Goal: Task Accomplishment & Management: Complete application form

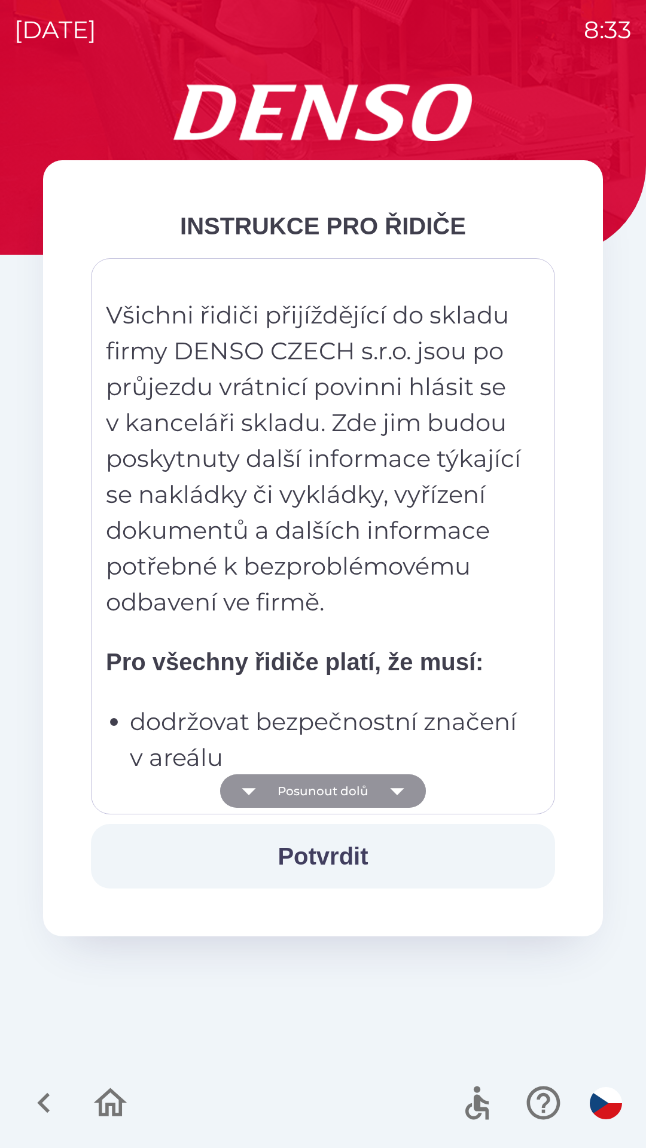
click at [307, 783] on button "Posunout dolů" at bounding box center [323, 790] width 206 height 33
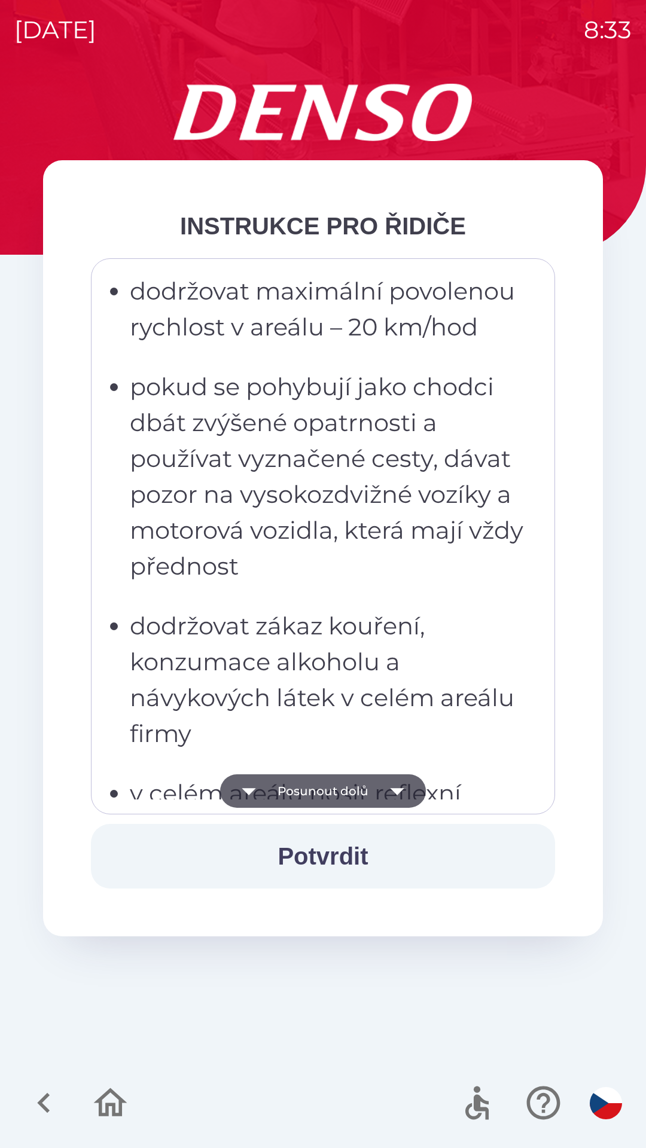
click at [291, 799] on button "Posunout dolů" at bounding box center [323, 790] width 206 height 33
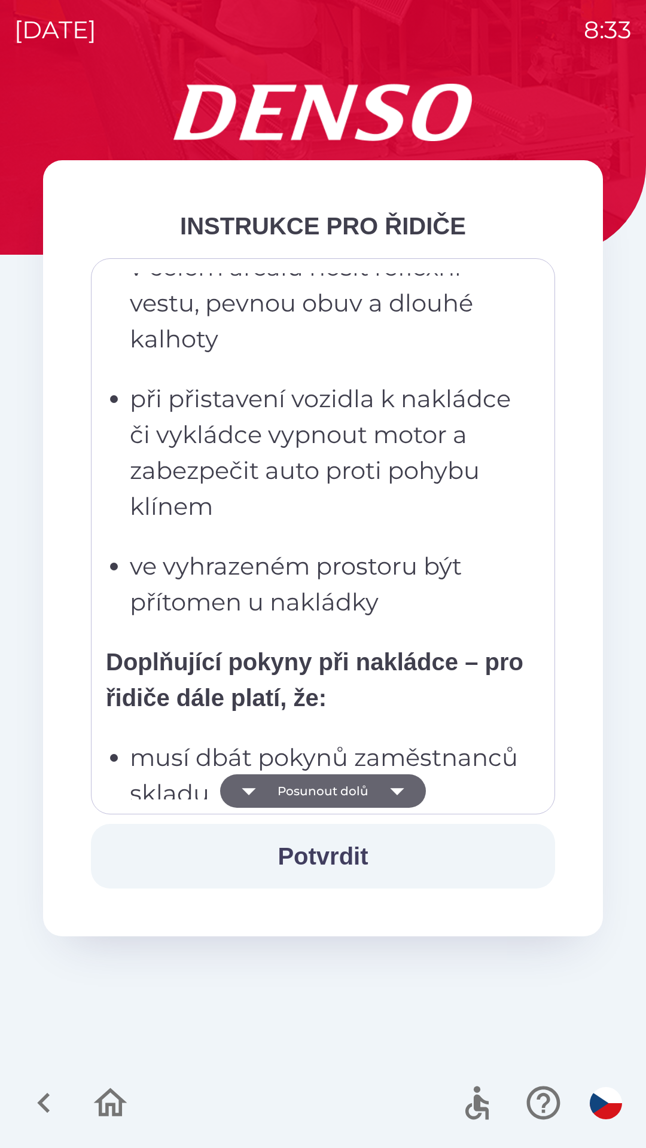
click at [301, 790] on button "Posunout dolů" at bounding box center [323, 790] width 206 height 33
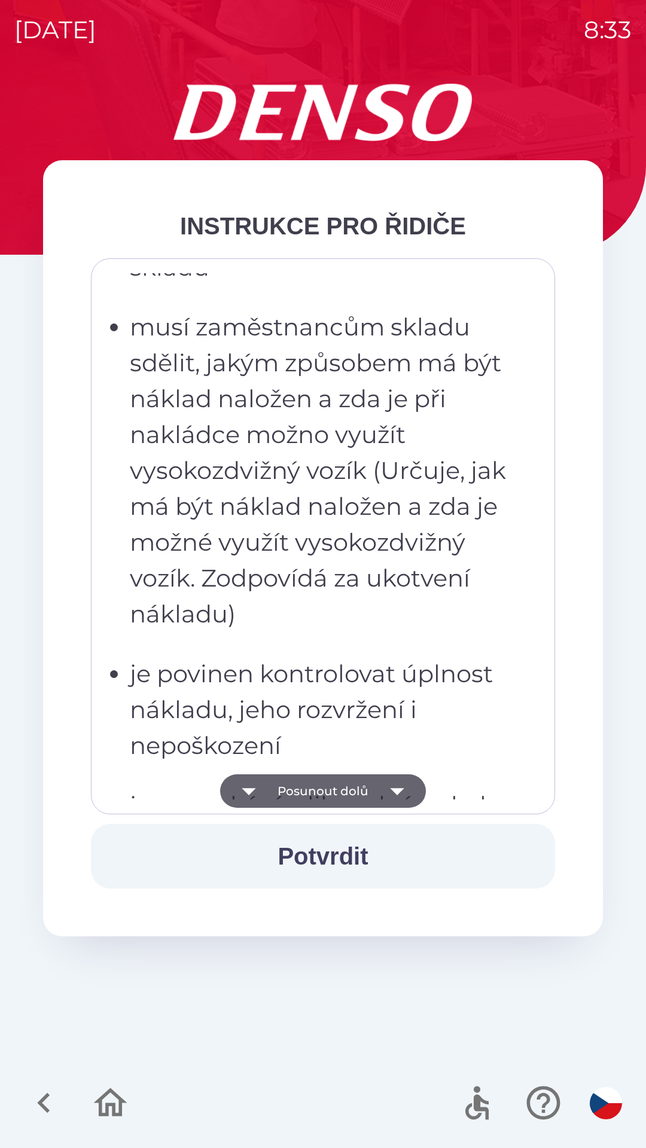
click at [297, 784] on button "Posunout dolů" at bounding box center [323, 790] width 206 height 33
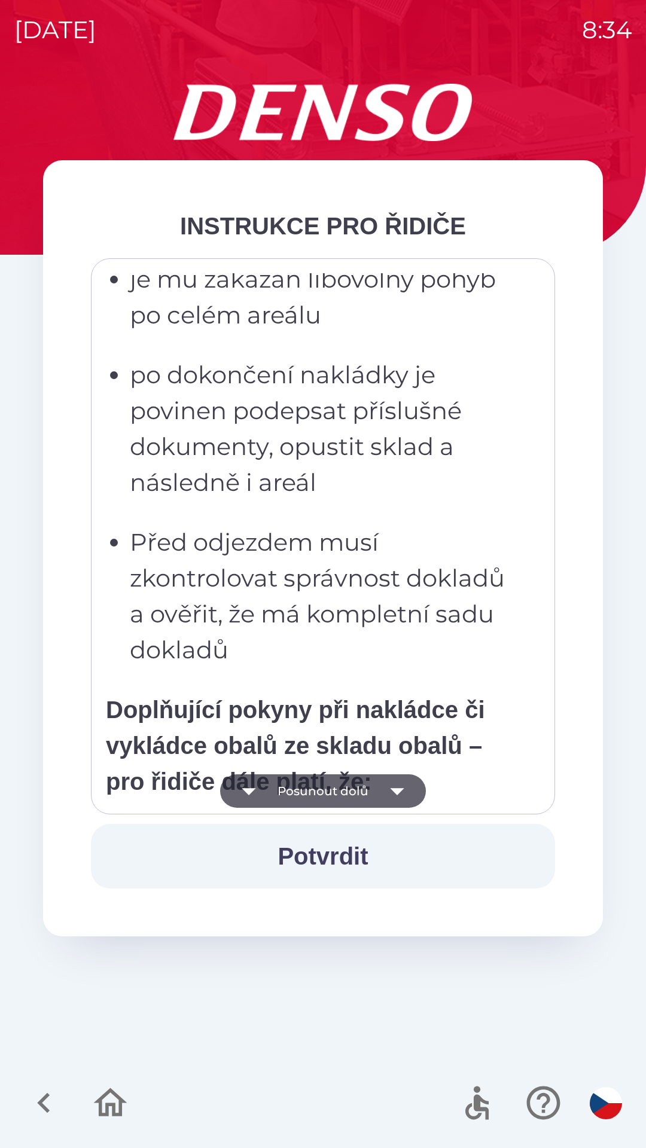
click at [295, 783] on button "Posunout dolů" at bounding box center [323, 790] width 206 height 33
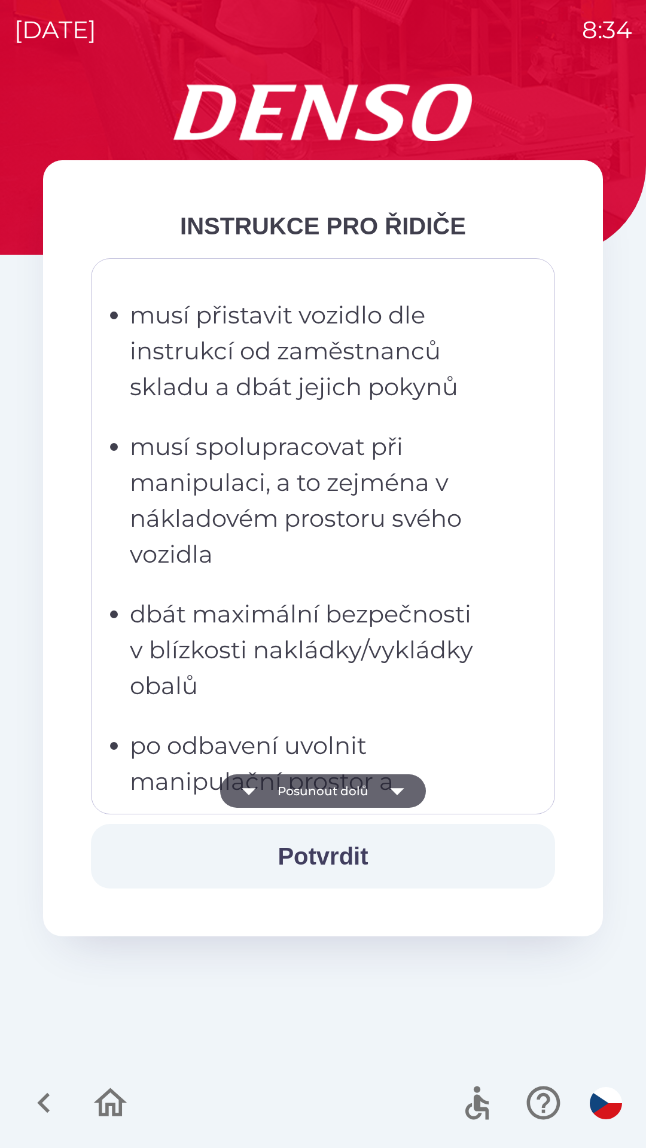
click at [295, 788] on button "Posunout dolů" at bounding box center [323, 790] width 206 height 33
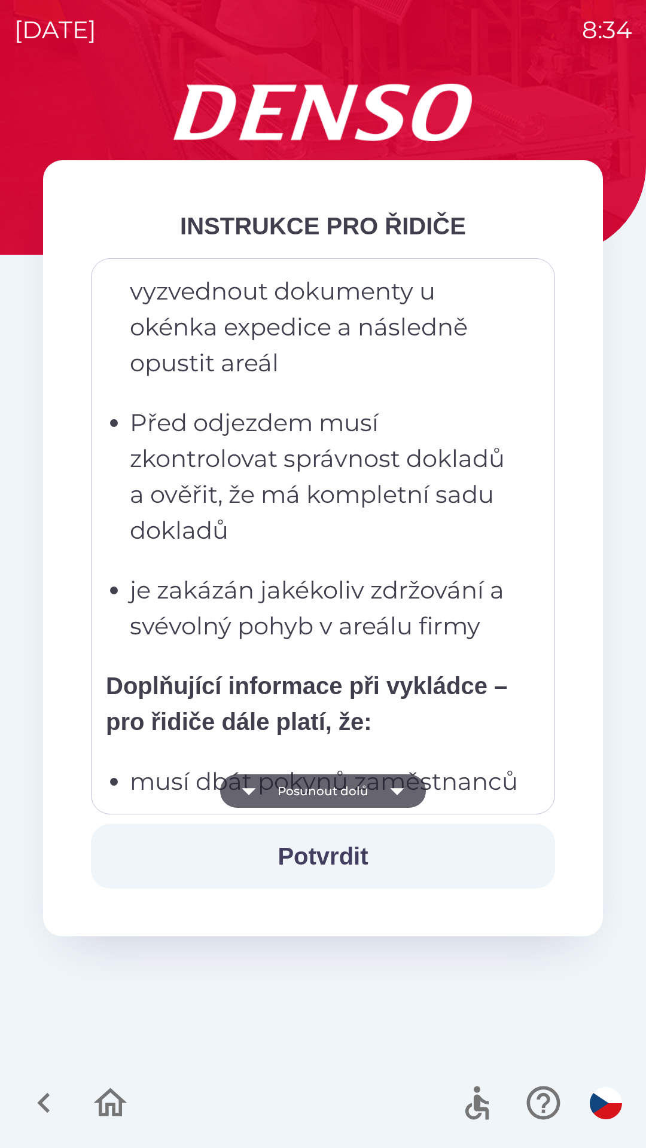
click at [301, 789] on button "Posunout dolů" at bounding box center [323, 790] width 206 height 33
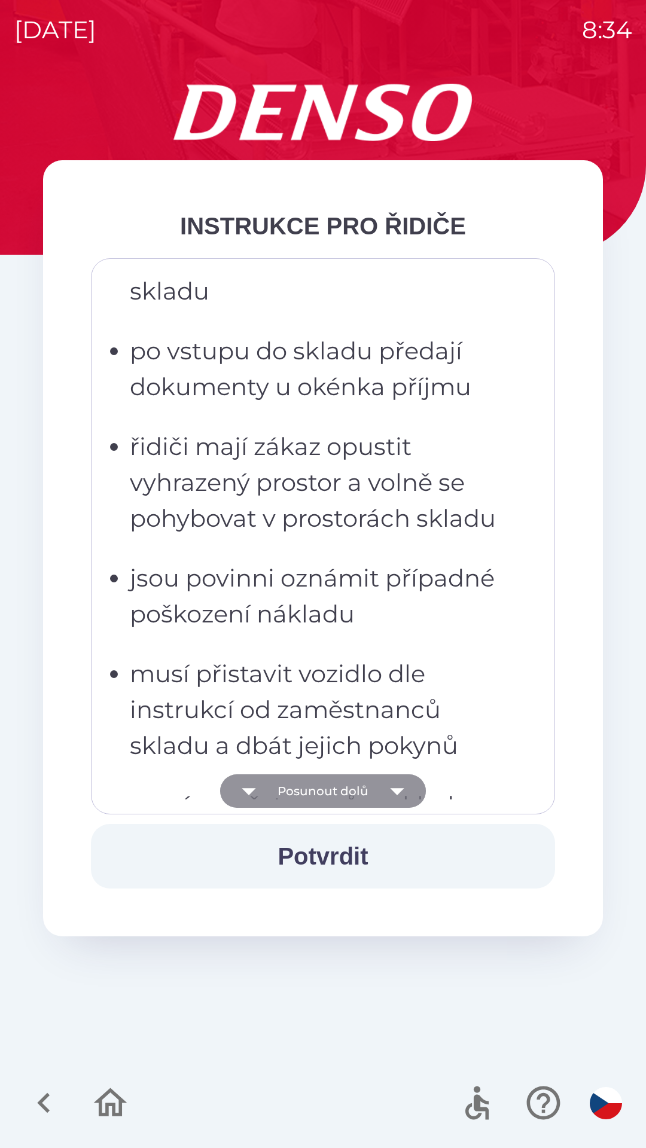
click at [308, 784] on button "Posunout dolů" at bounding box center [323, 790] width 206 height 33
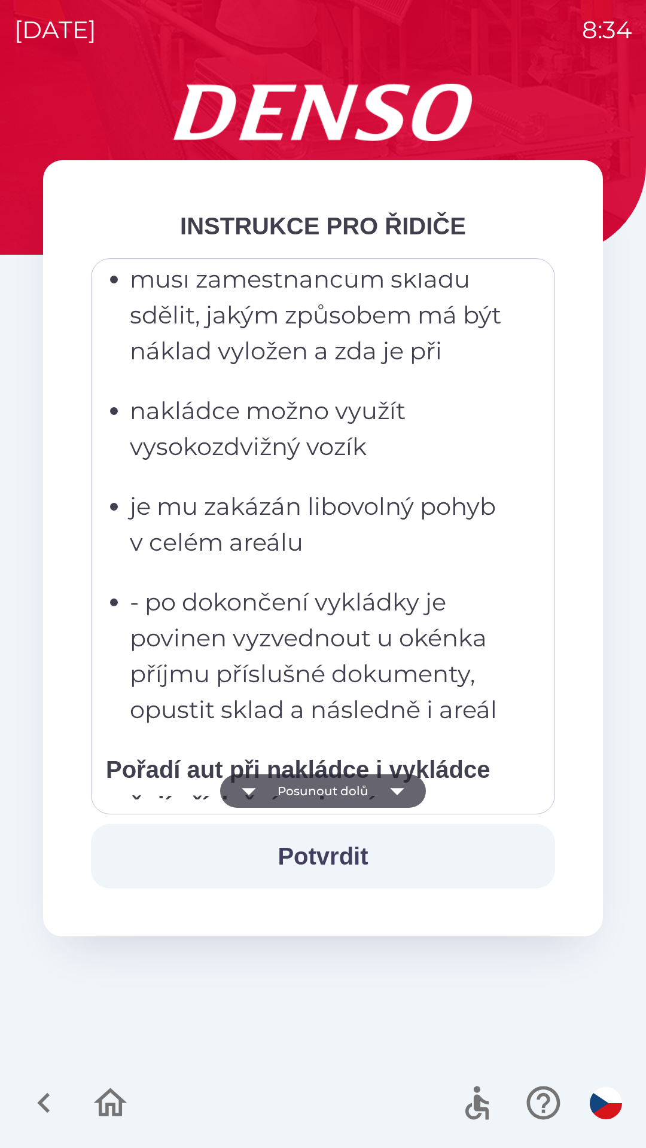
click at [312, 794] on button "Posunout dolů" at bounding box center [323, 790] width 206 height 33
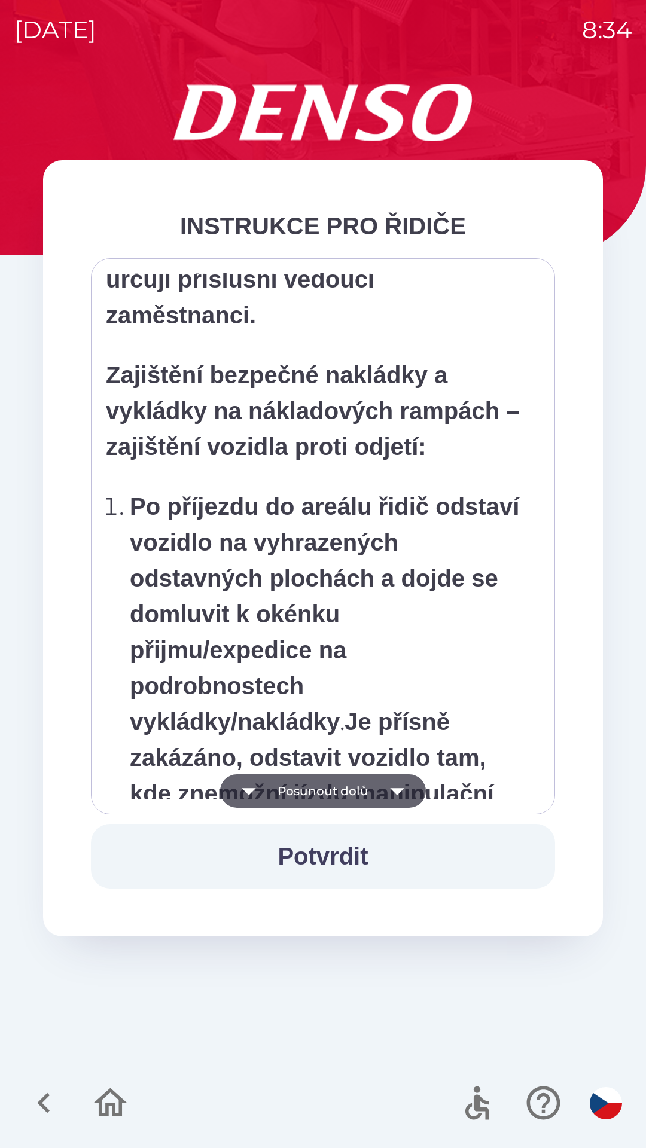
click at [313, 794] on button "Posunout dolů" at bounding box center [323, 790] width 206 height 33
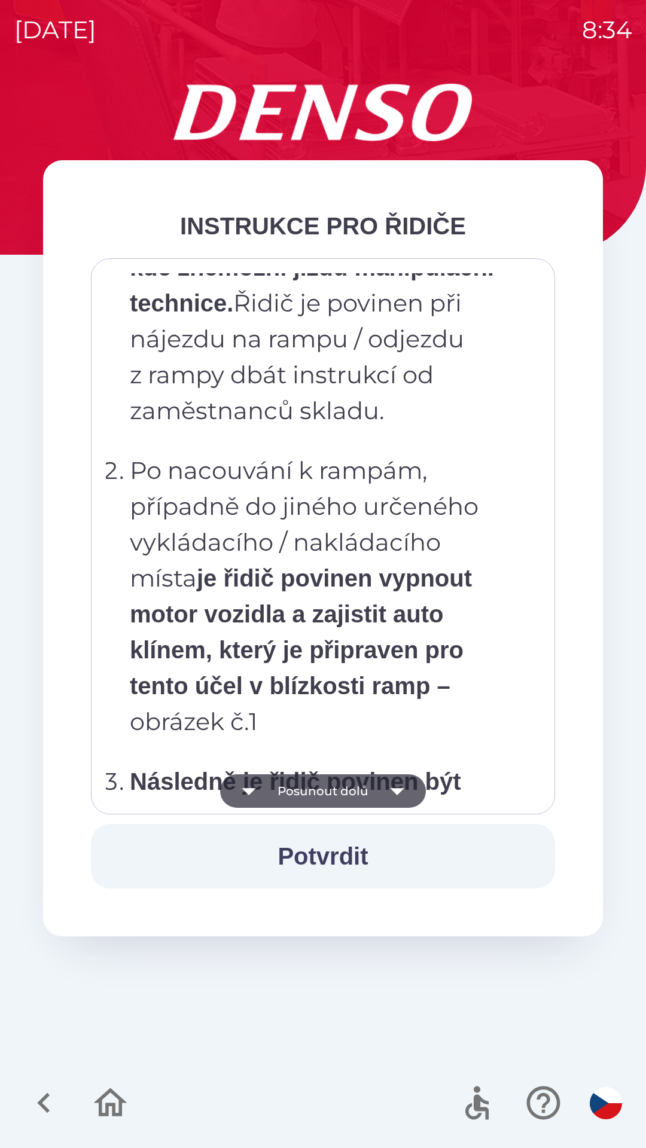
click at [303, 789] on button "Posunout dolů" at bounding box center [323, 790] width 206 height 33
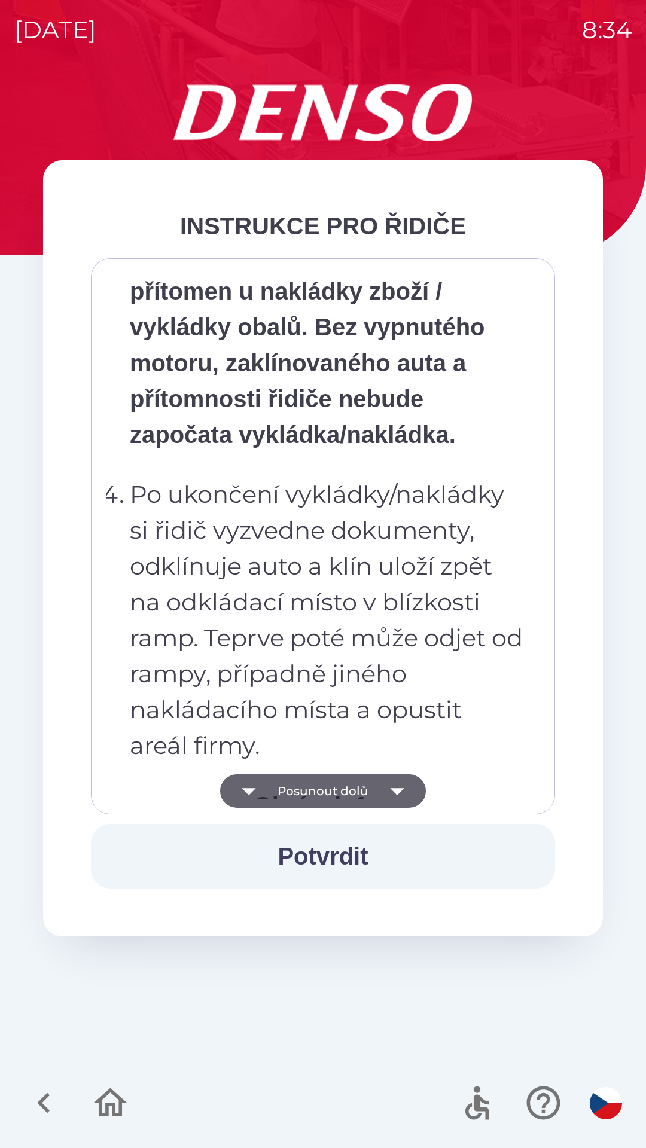
click at [305, 788] on button "Posunout dolů" at bounding box center [323, 790] width 206 height 33
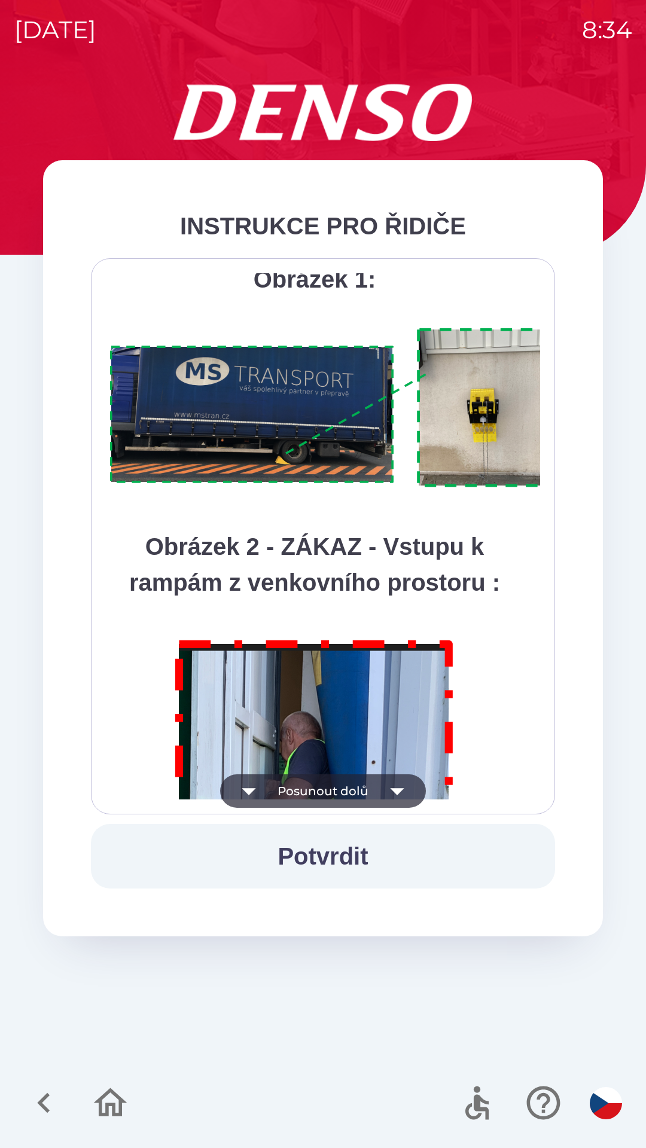
click at [299, 780] on button "Posunout dolů" at bounding box center [323, 790] width 206 height 33
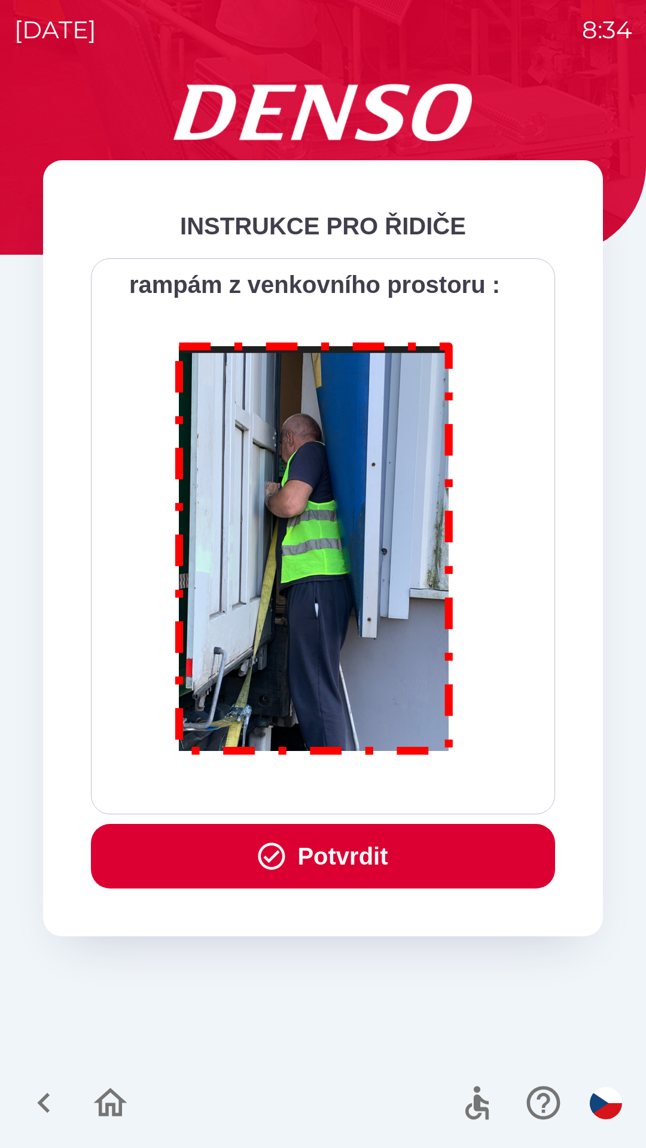
click at [327, 842] on button "Potvrdit" at bounding box center [323, 856] width 464 height 65
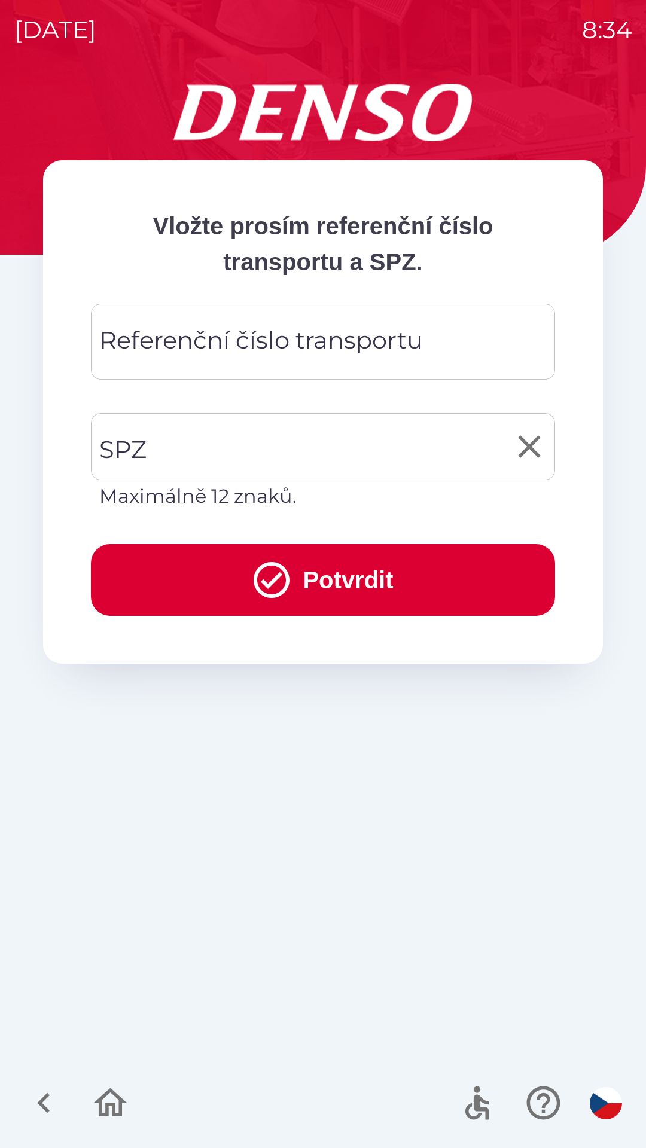
click at [216, 433] on input "SPZ" at bounding box center [313, 446] width 435 height 56
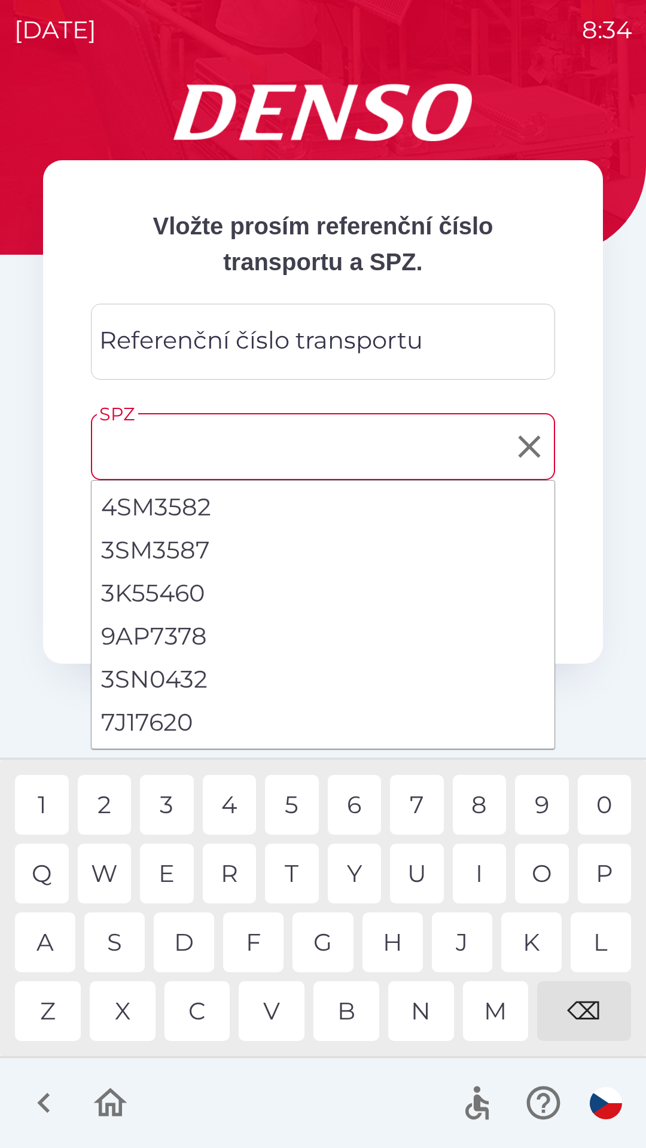
type input "*"
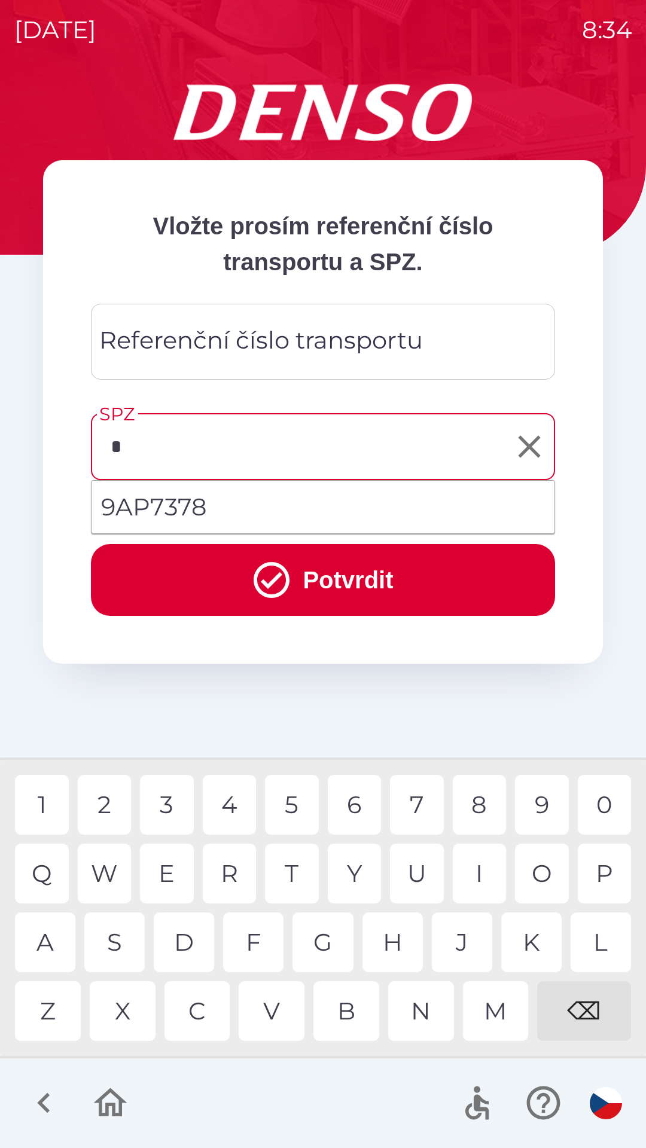
click at [538, 800] on div "9" at bounding box center [542, 805] width 54 height 60
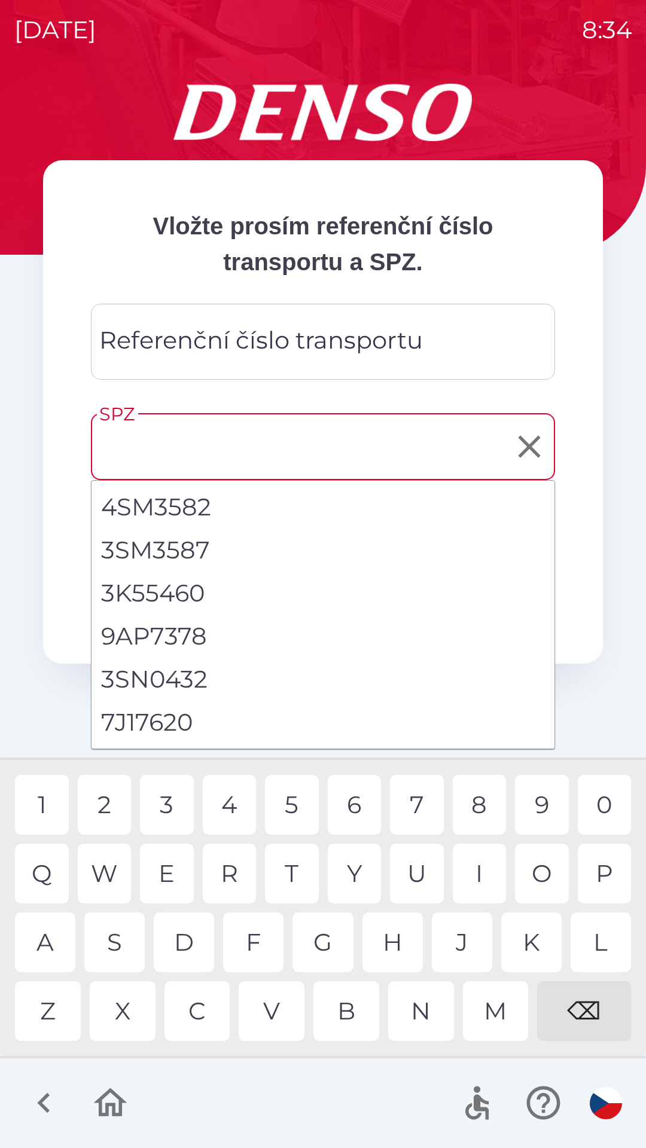
click at [593, 995] on div "⌫" at bounding box center [584, 1011] width 94 height 60
type input "*"
click at [586, 999] on div "⌫" at bounding box center [584, 1011] width 94 height 60
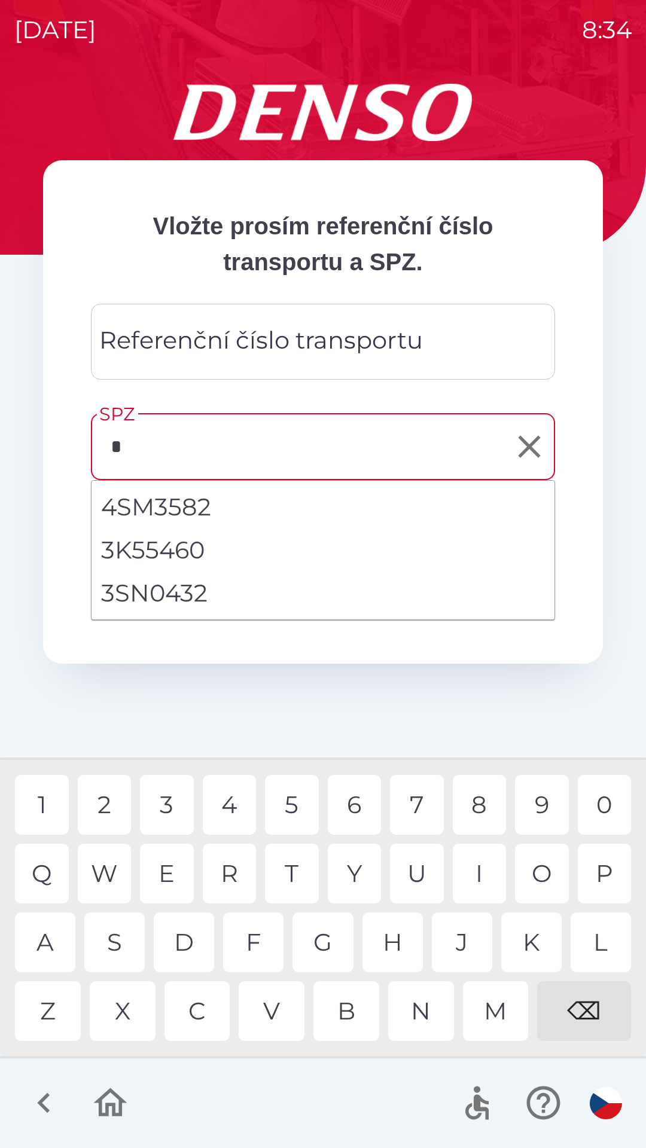
click at [226, 795] on div "4" at bounding box center [230, 805] width 54 height 60
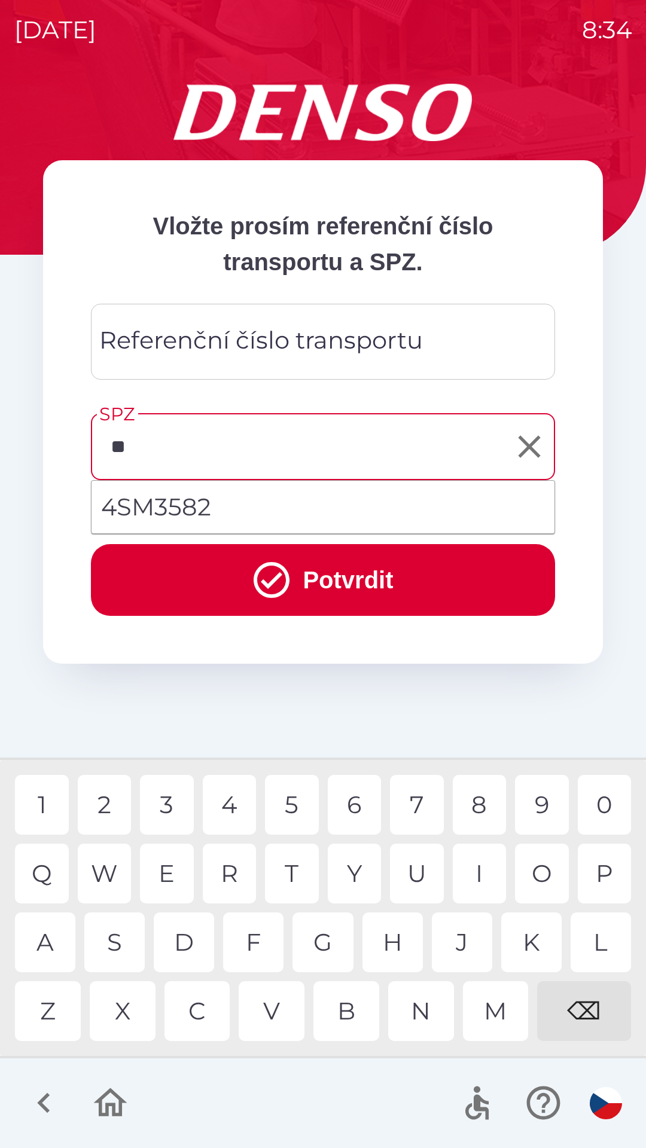
click at [118, 942] on div "S" at bounding box center [114, 942] width 60 height 60
click at [47, 992] on div "Z" at bounding box center [48, 1011] width 66 height 60
click at [600, 800] on div "0" at bounding box center [604, 805] width 54 height 60
click at [534, 799] on div "9" at bounding box center [542, 805] width 54 height 60
type input "*******"
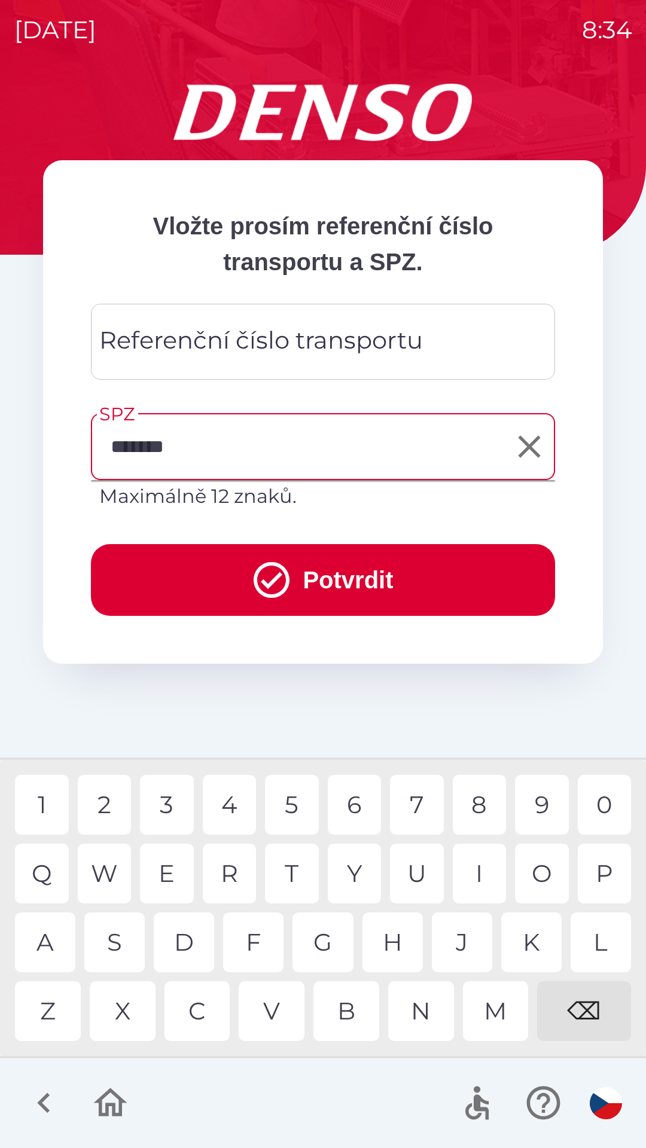
click at [332, 574] on button "Potvrdit" at bounding box center [323, 580] width 464 height 72
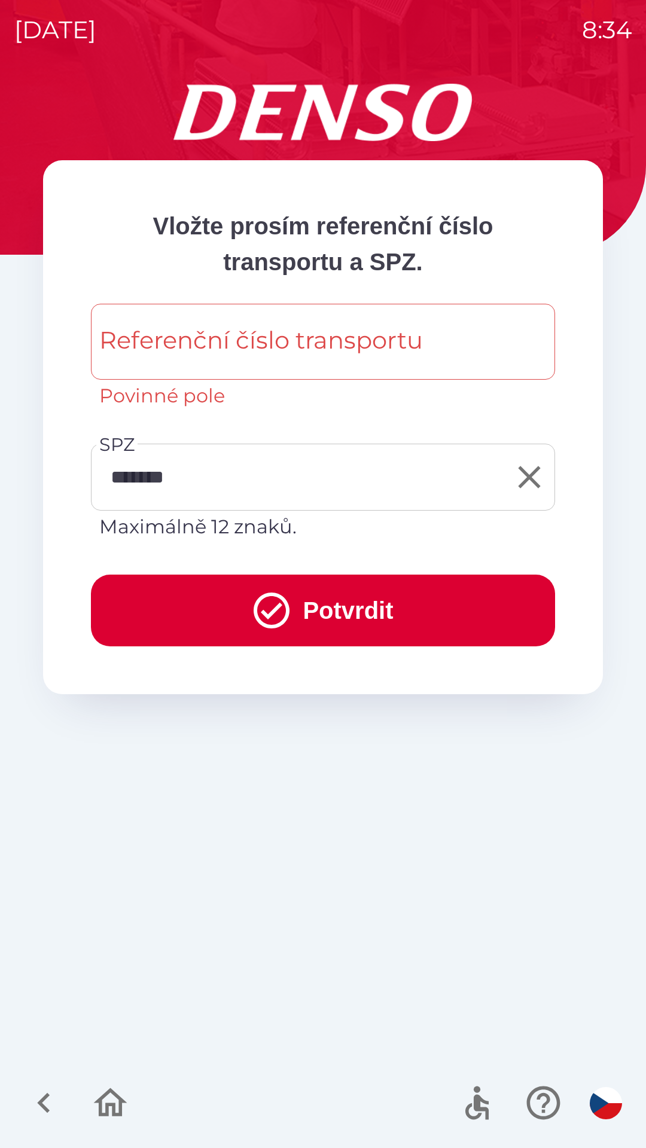
click at [191, 351] on div "Referenční číslo transportu Referenční číslo transportu Povinné pole" at bounding box center [323, 357] width 464 height 106
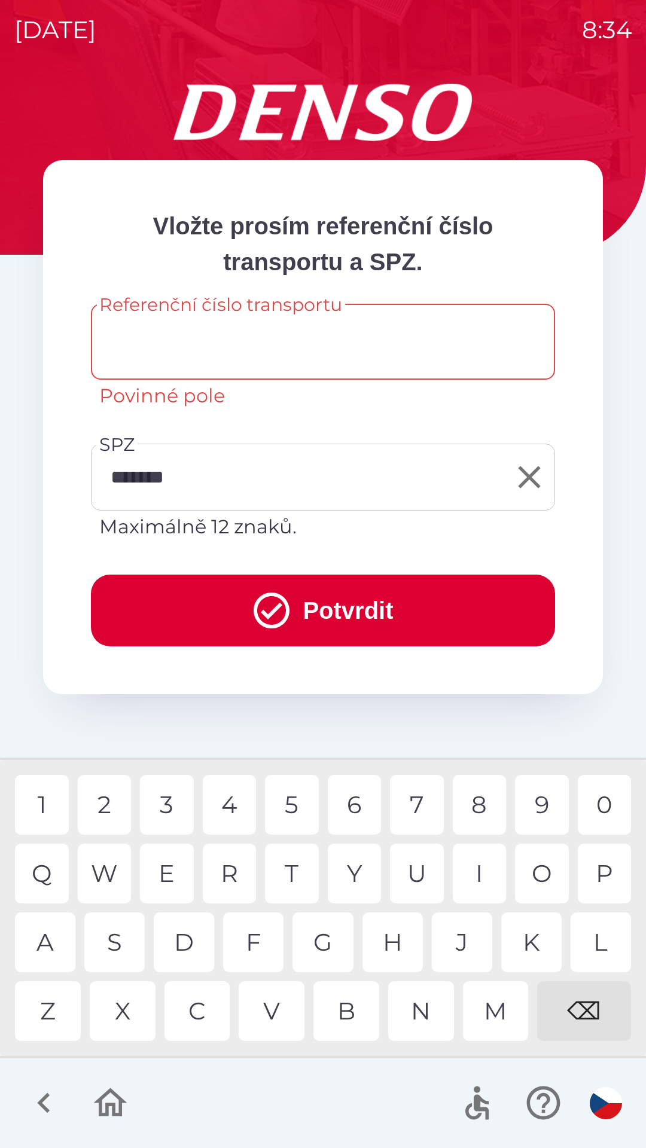
click at [142, 333] on input "Referenční číslo transportu" at bounding box center [322, 341] width 435 height 47
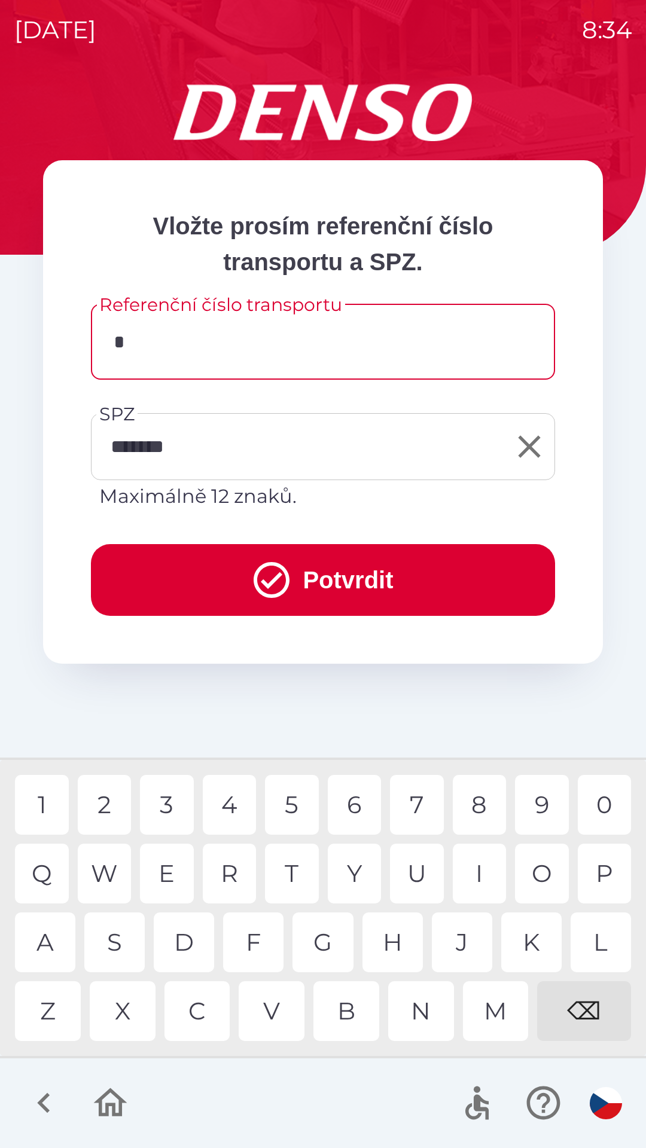
click at [154, 800] on div "3" at bounding box center [167, 805] width 54 height 60
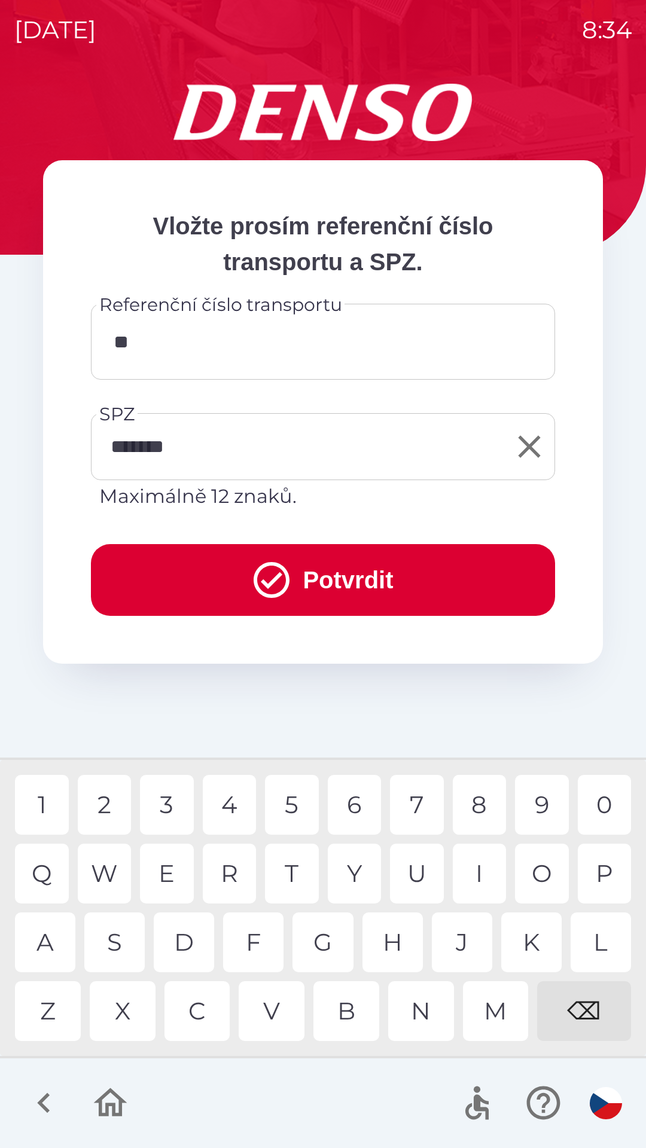
click at [231, 803] on div "4" at bounding box center [230, 805] width 54 height 60
click at [293, 807] on div "5" at bounding box center [292, 805] width 54 height 60
click at [228, 799] on div "4" at bounding box center [230, 805] width 54 height 60
click at [540, 803] on div "9" at bounding box center [542, 805] width 54 height 60
click at [357, 799] on div "6" at bounding box center [355, 805] width 54 height 60
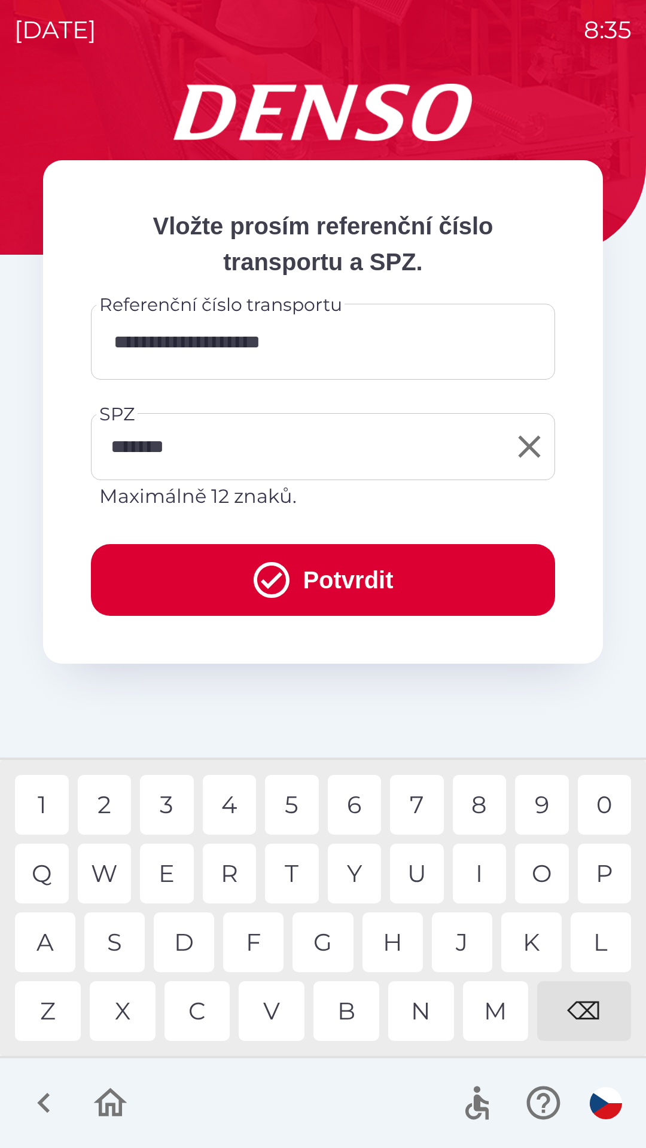
click at [175, 809] on div "3" at bounding box center [167, 805] width 54 height 60
click at [237, 800] on div "4" at bounding box center [230, 805] width 54 height 60
type input "**********"
click at [286, 799] on div "5" at bounding box center [292, 805] width 54 height 60
click at [223, 589] on button "Potvrdit" at bounding box center [323, 580] width 464 height 72
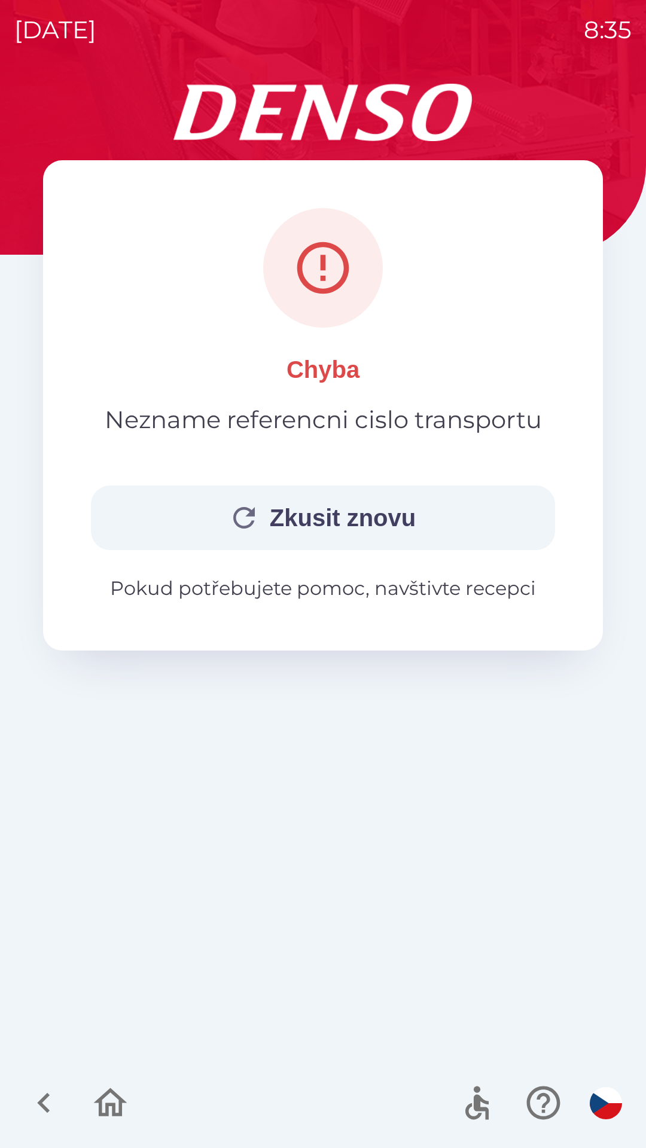
click at [201, 426] on p "Nezname referencni cislo transportu" at bounding box center [323, 420] width 437 height 36
click at [273, 514] on button "Zkusit znovu" at bounding box center [323, 517] width 464 height 65
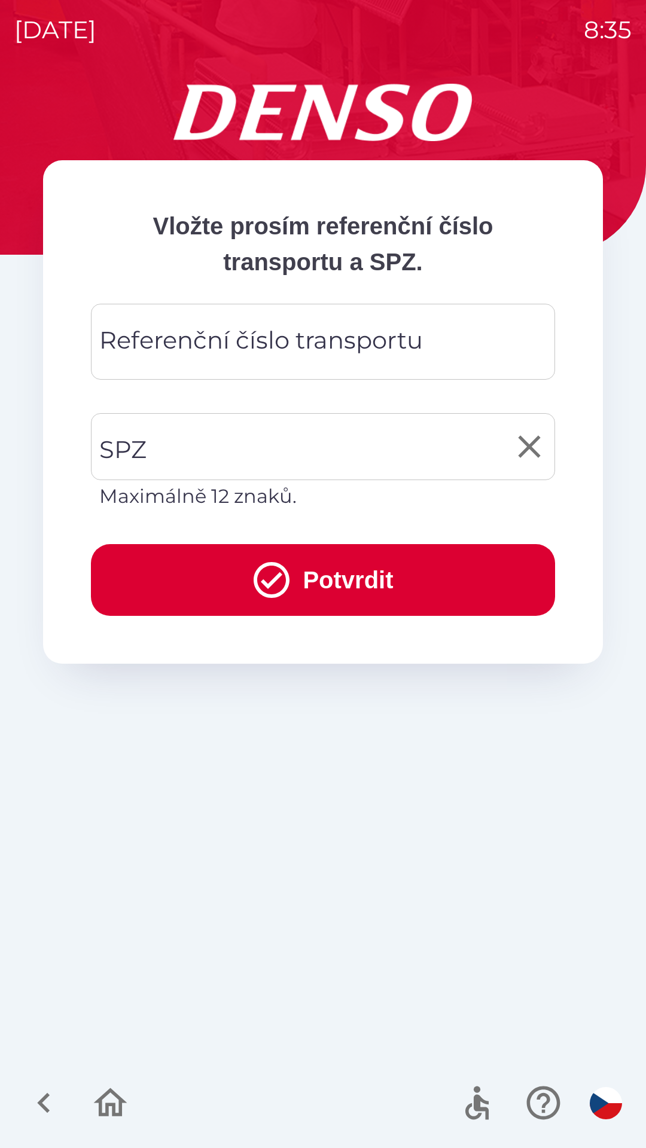
click at [188, 451] on input "SPZ" at bounding box center [313, 446] width 435 height 56
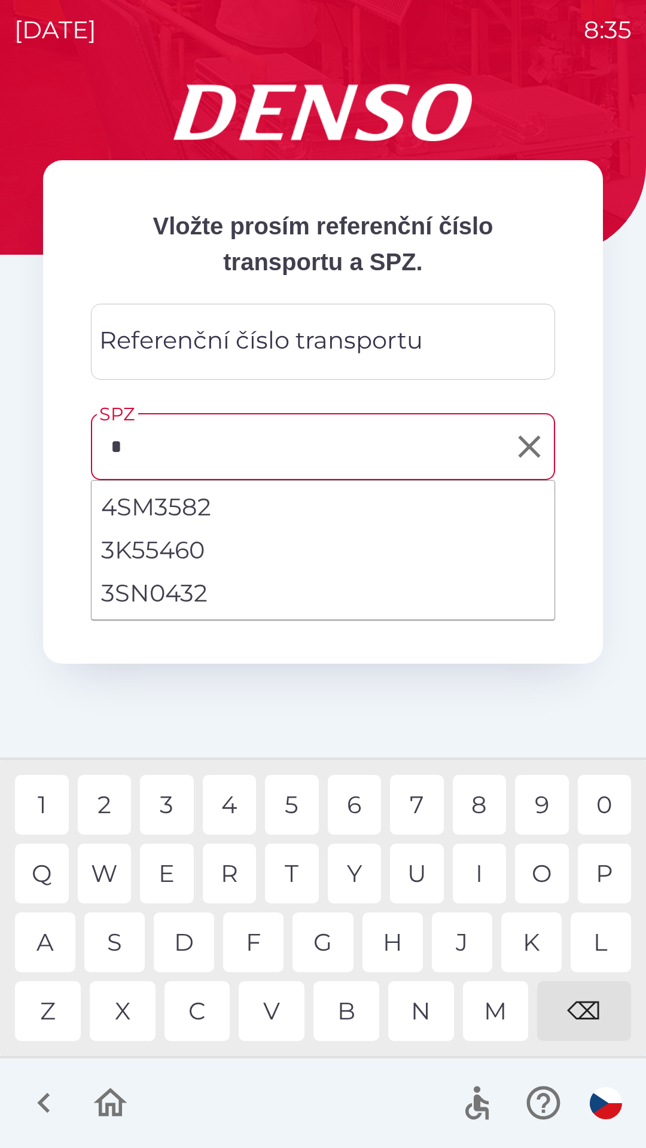
click at [233, 796] on div "4" at bounding box center [230, 805] width 54 height 60
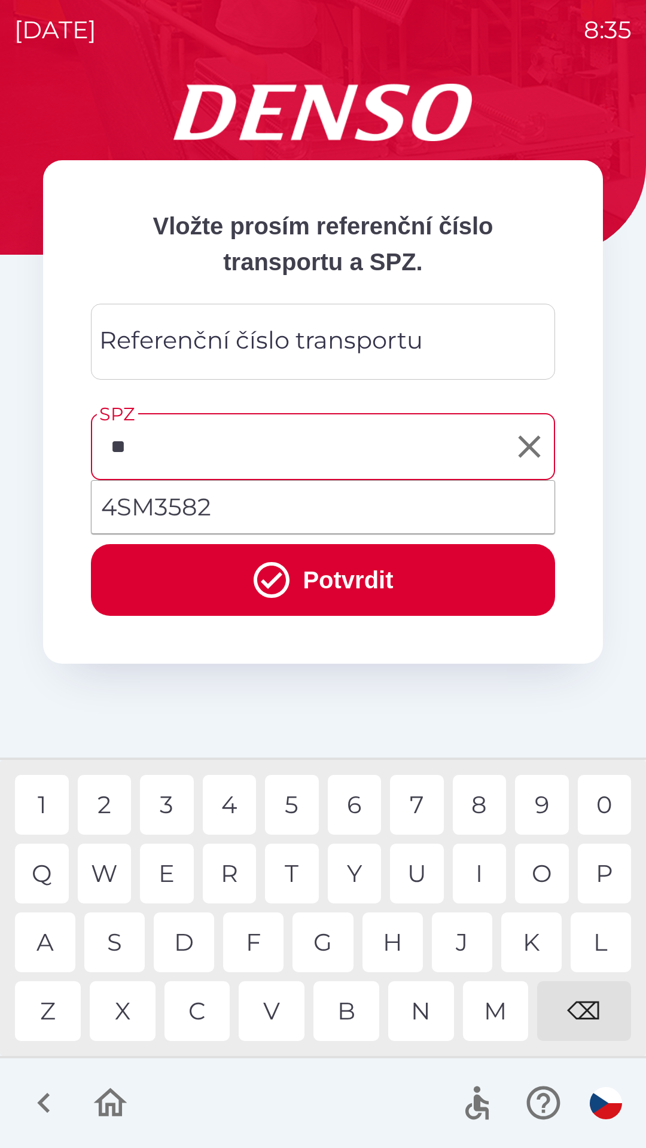
click at [115, 931] on div "S" at bounding box center [114, 942] width 60 height 60
click at [166, 800] on div "3" at bounding box center [167, 805] width 54 height 60
type input "*******"
click at [172, 322] on input "Referenční číslo transportu" at bounding box center [322, 341] width 435 height 47
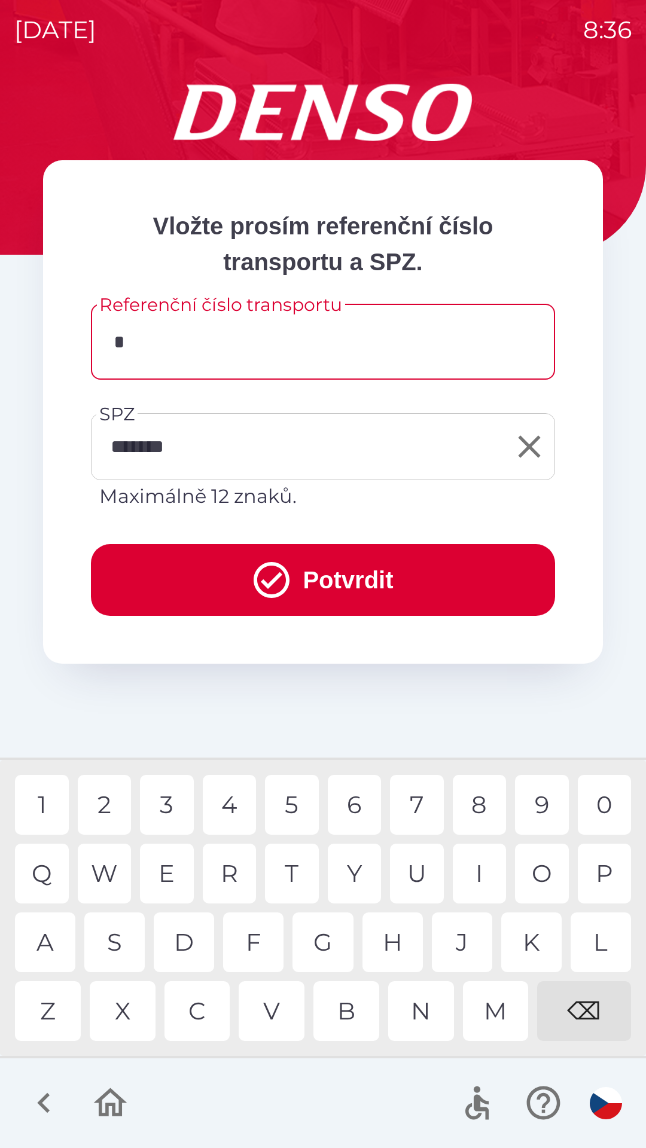
click at [174, 806] on div "3" at bounding box center [167, 805] width 54 height 60
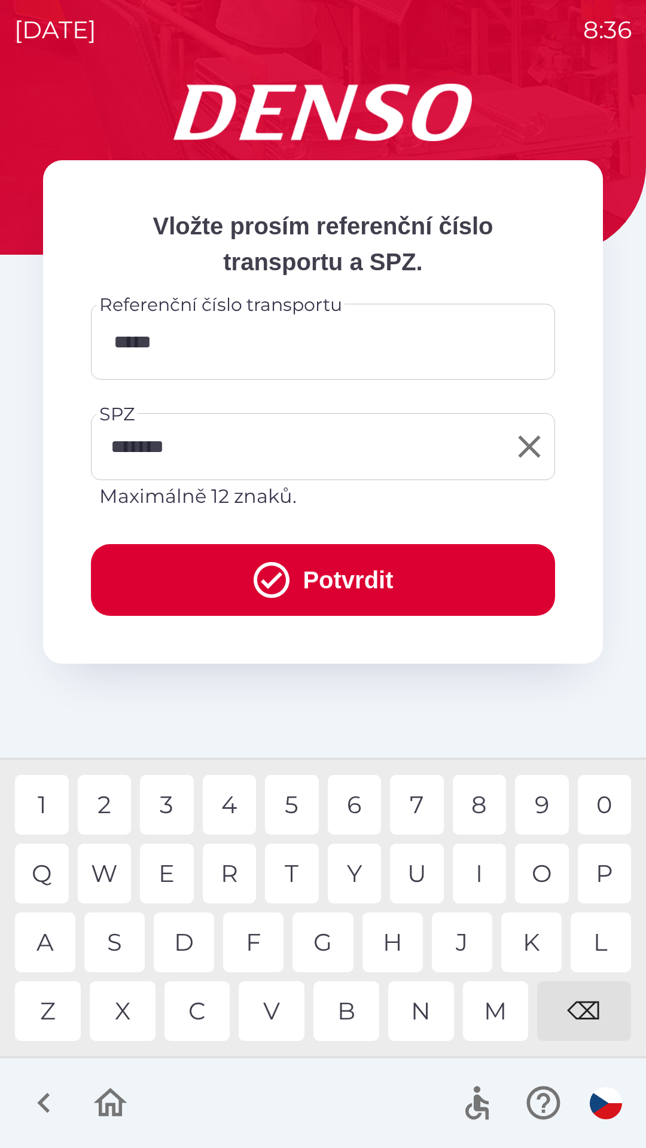
type input "******"
click at [229, 583] on button "Potvrdit" at bounding box center [323, 580] width 464 height 72
